Goal: Task Accomplishment & Management: Manage account settings

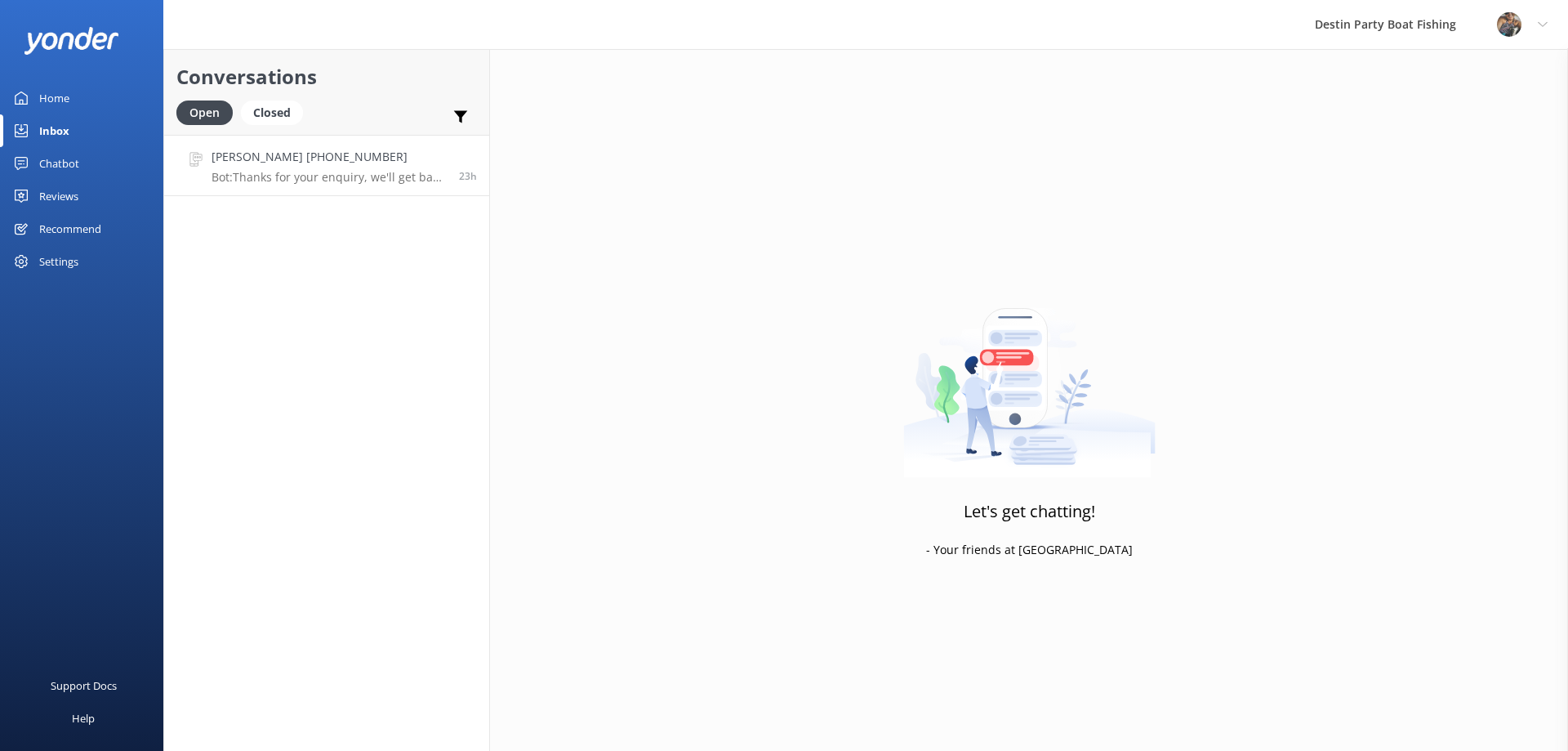
click at [278, 184] on p "Bot: Thanks for your enquiry, we'll get back to you as soon as we can during op…" at bounding box center [329, 178] width 235 height 15
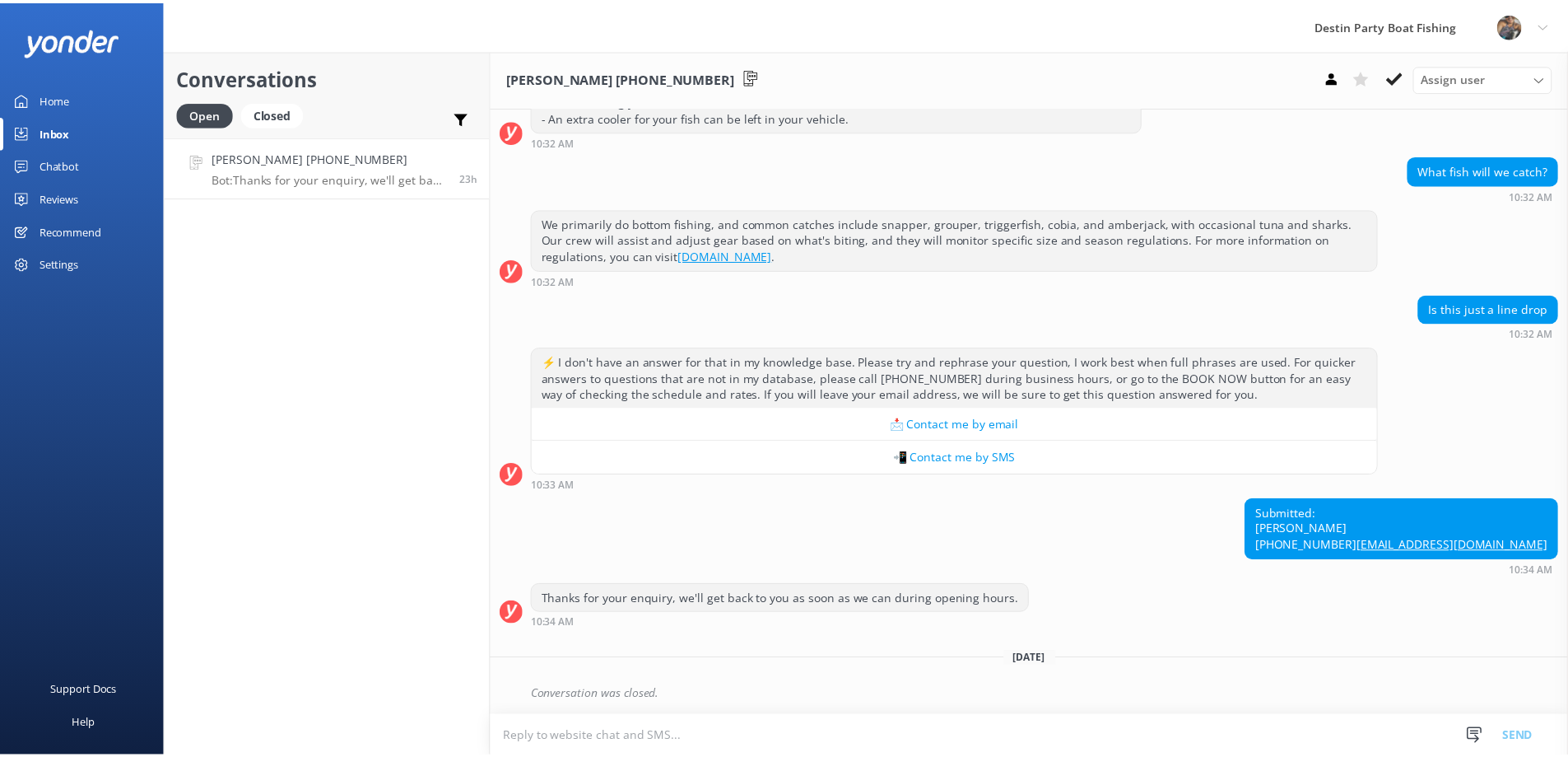
scroll to position [288, 0]
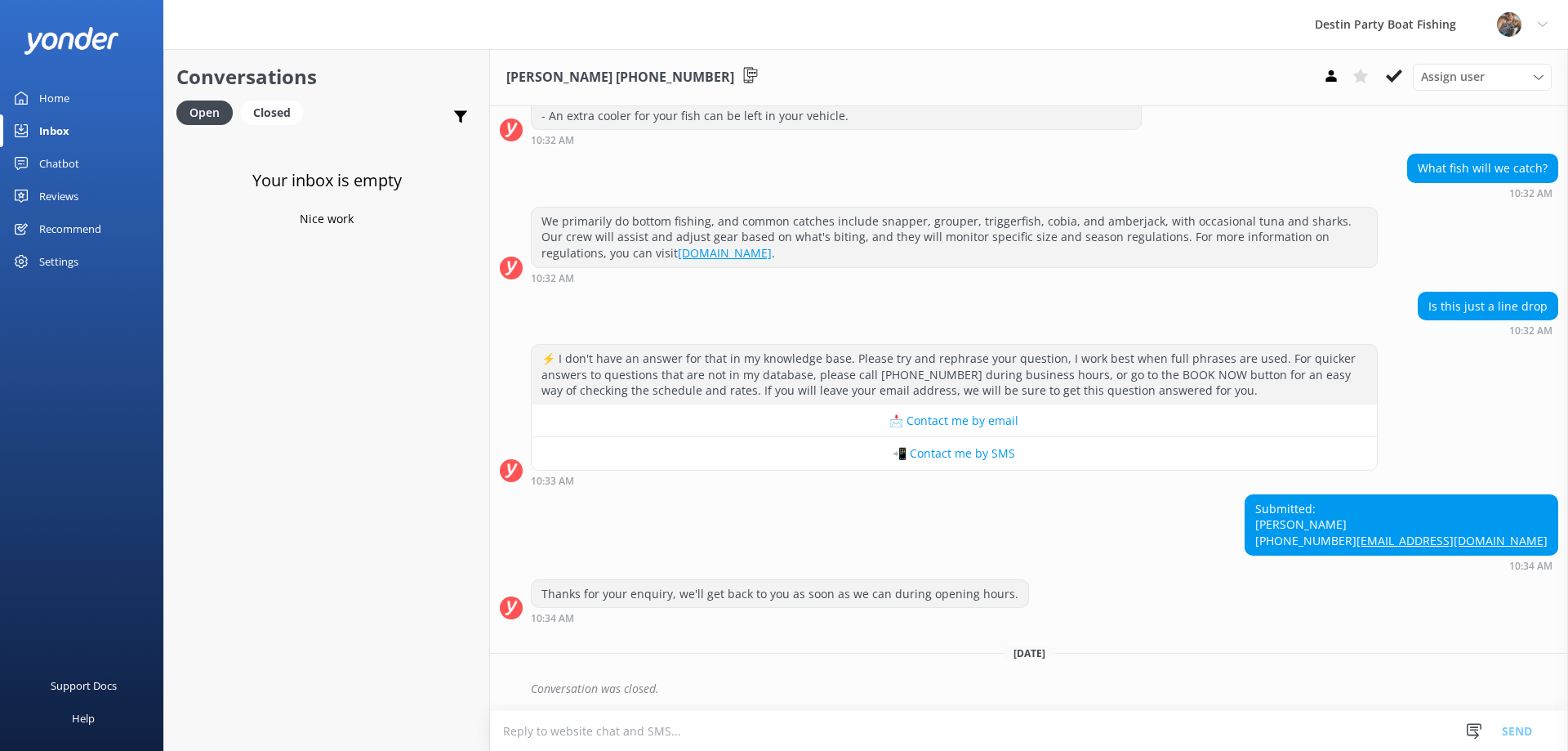
click at [74, 99] on link "Home" at bounding box center [81, 97] width 164 height 32
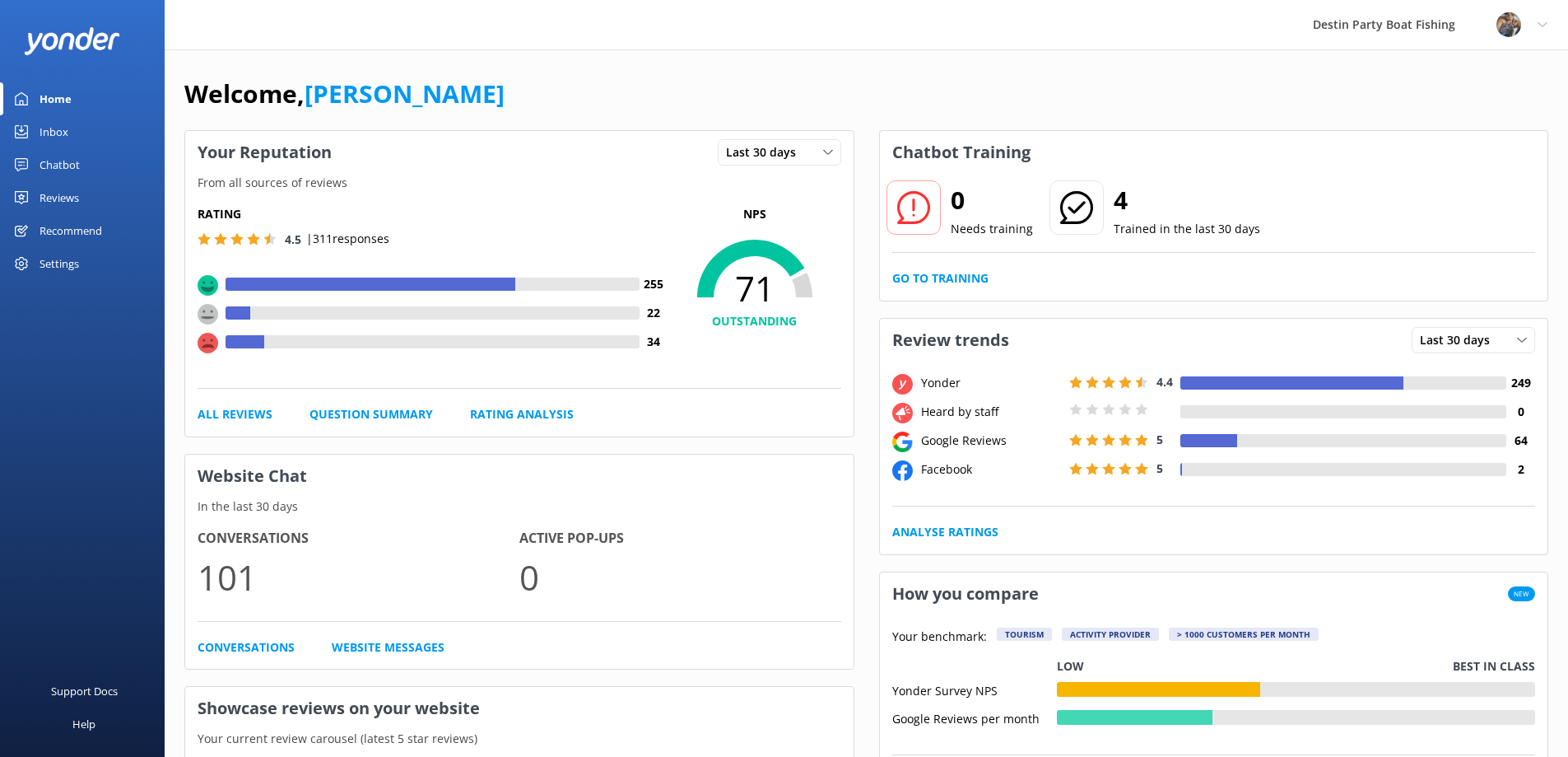
click at [81, 197] on link "Reviews" at bounding box center [82, 197] width 165 height 33
